Goal: Transaction & Acquisition: Download file/media

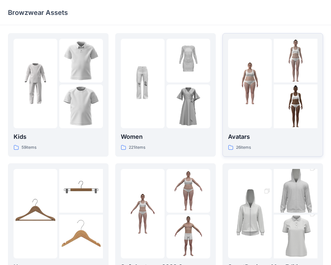
click at [272, 91] on img at bounding box center [250, 84] width 44 height 44
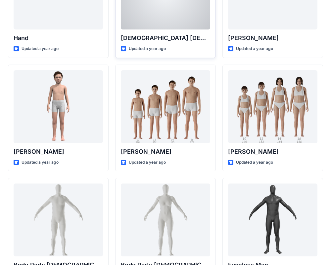
scroll to position [84, 0]
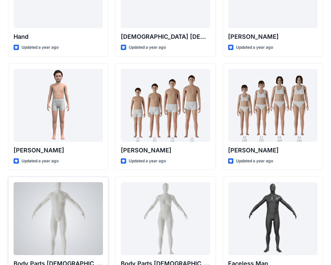
click at [88, 220] on div at bounding box center [58, 218] width 89 height 73
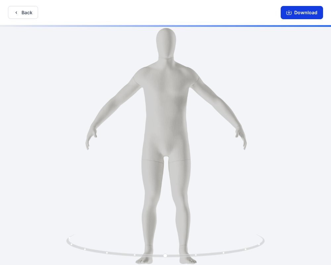
click at [304, 14] on button "Download" at bounding box center [302, 12] width 42 height 13
click at [304, 13] on button "Download" at bounding box center [302, 12] width 42 height 13
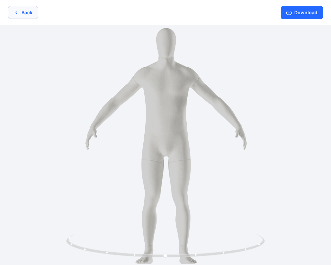
click at [23, 16] on button "Back" at bounding box center [23, 12] width 30 height 13
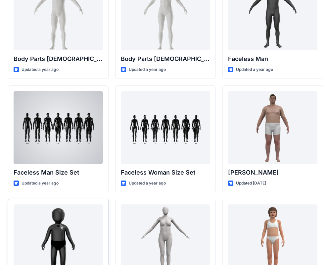
scroll to position [273, 0]
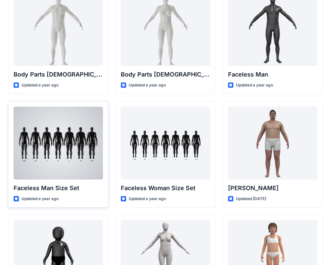
click at [59, 169] on div at bounding box center [58, 143] width 89 height 73
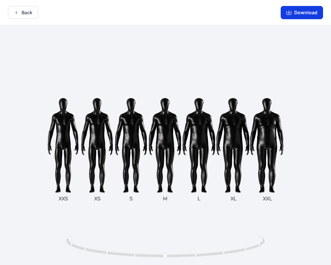
click at [294, 14] on button "Download" at bounding box center [302, 12] width 42 height 13
